Goal: Task Accomplishment & Management: Manage account settings

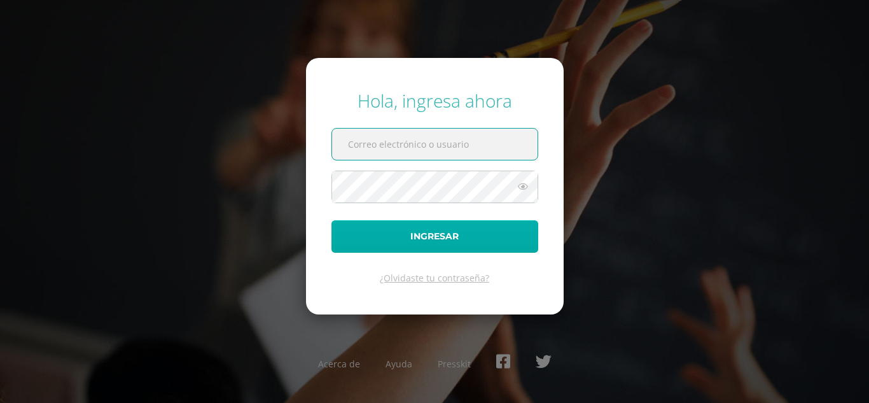
type input "[EMAIL_ADDRESS][DOMAIN_NAME]"
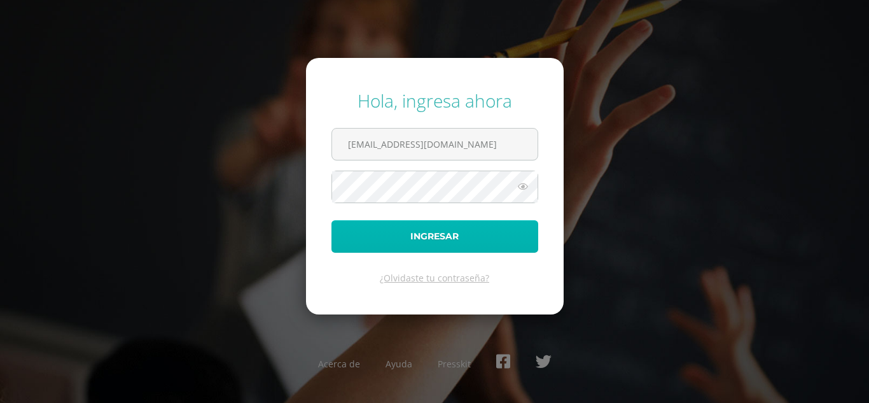
click at [498, 242] on button "Ingresar" at bounding box center [435, 236] width 207 height 32
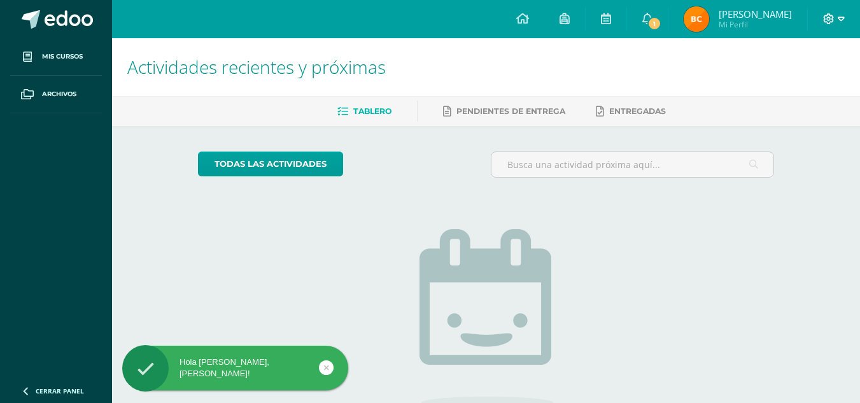
click at [836, 16] on span at bounding box center [834, 19] width 22 height 14
click at [775, 85] on span "Cerrar sesión" at bounding box center [800, 86] width 57 height 12
